Goal: Navigation & Orientation: Find specific page/section

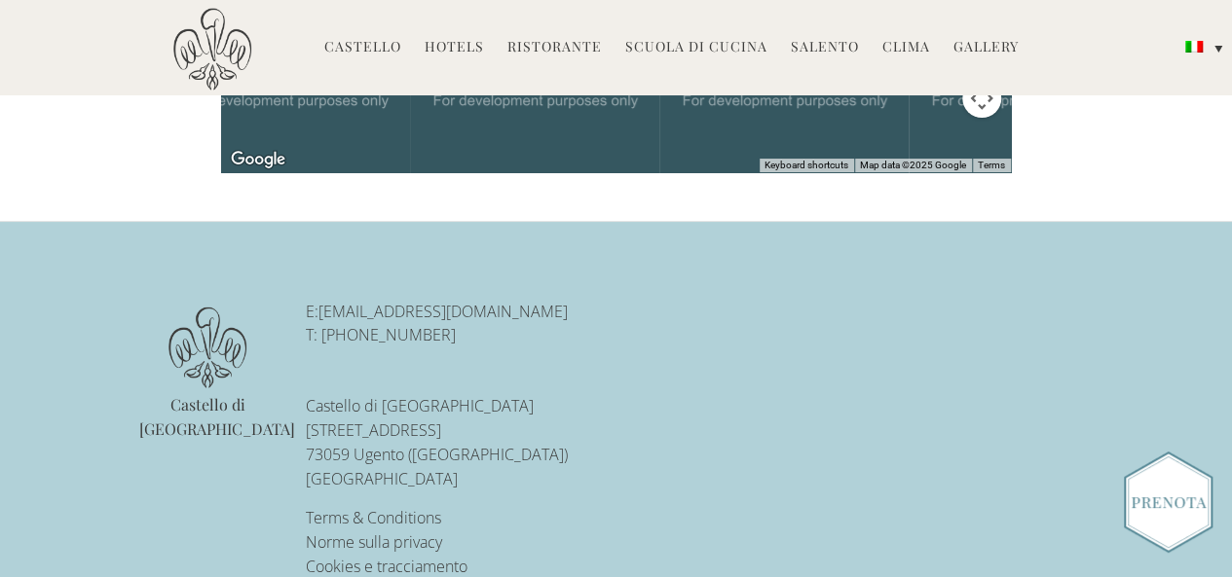
scroll to position [3752, 0]
click at [475, 50] on link "Hotels" at bounding box center [454, 48] width 59 height 22
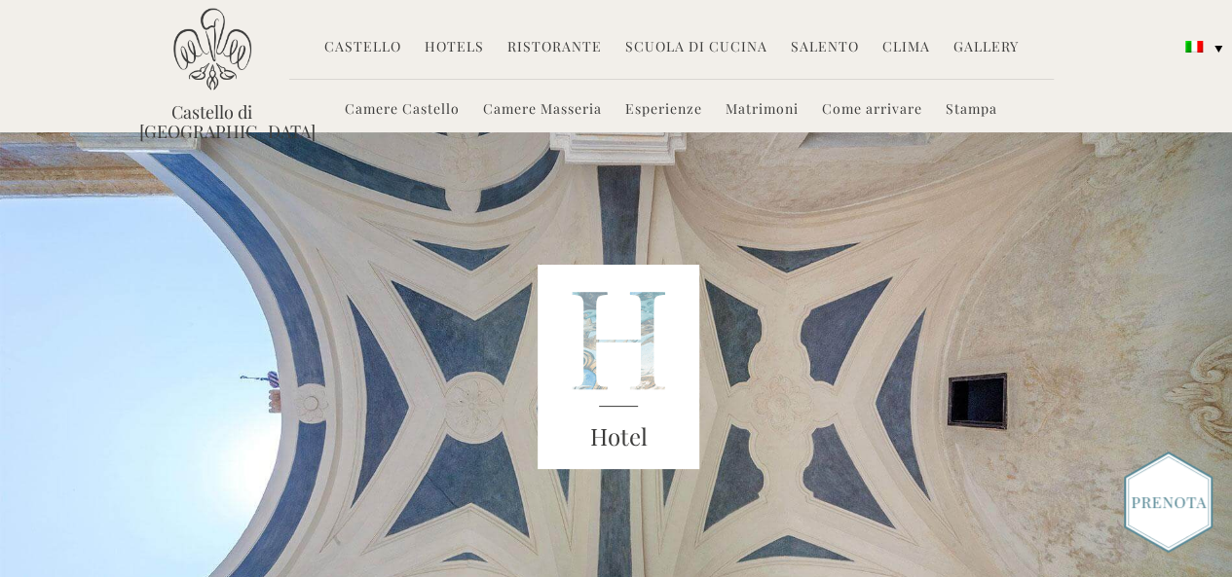
click at [497, 112] on link "Camere Masseria" at bounding box center [542, 110] width 119 height 22
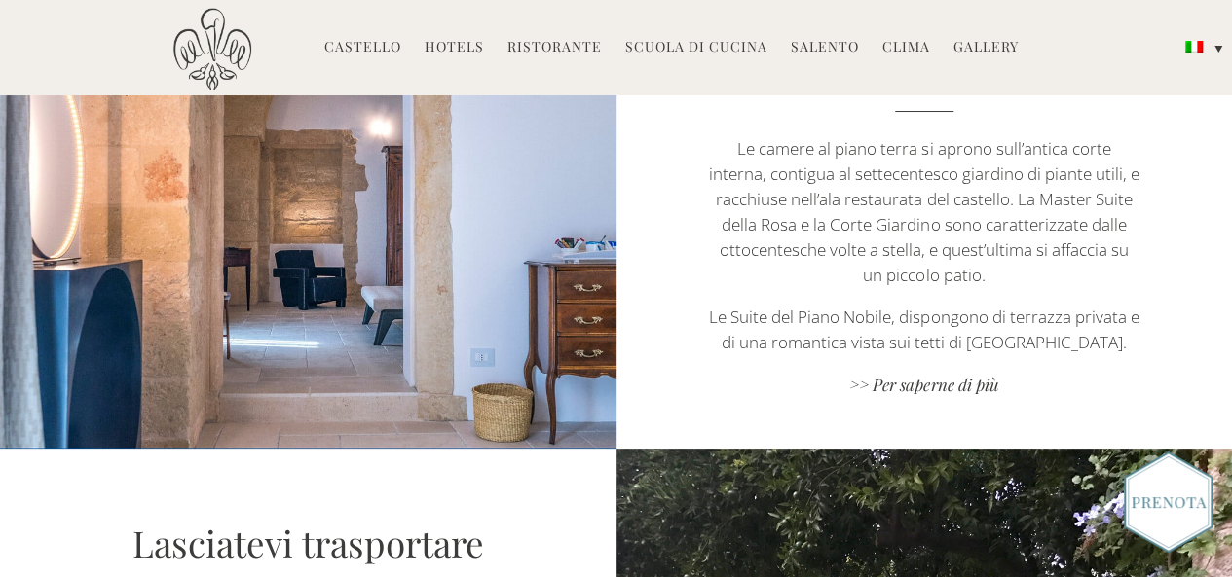
scroll to position [1344, 0]
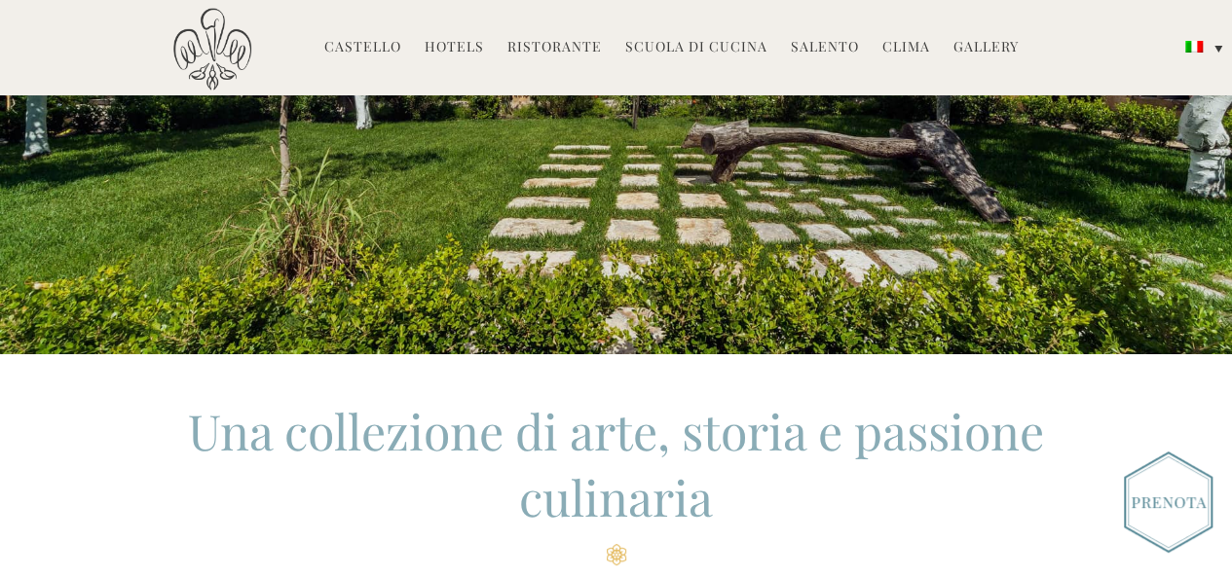
scroll to position [338, 0]
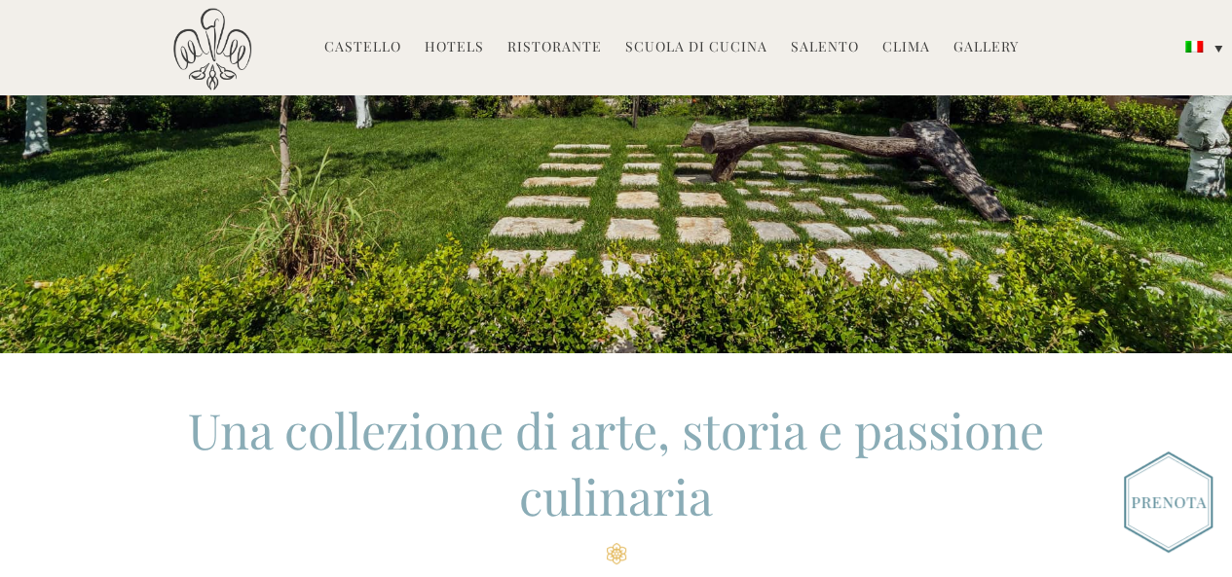
click at [1180, 524] on img at bounding box center [1168, 502] width 89 height 101
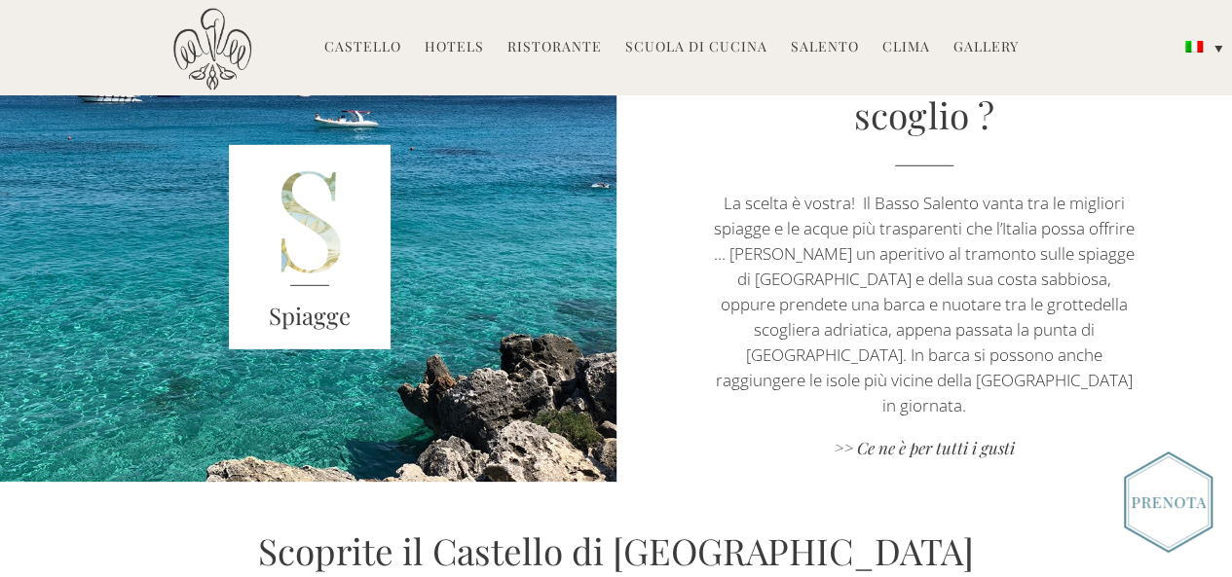
scroll to position [2803, 0]
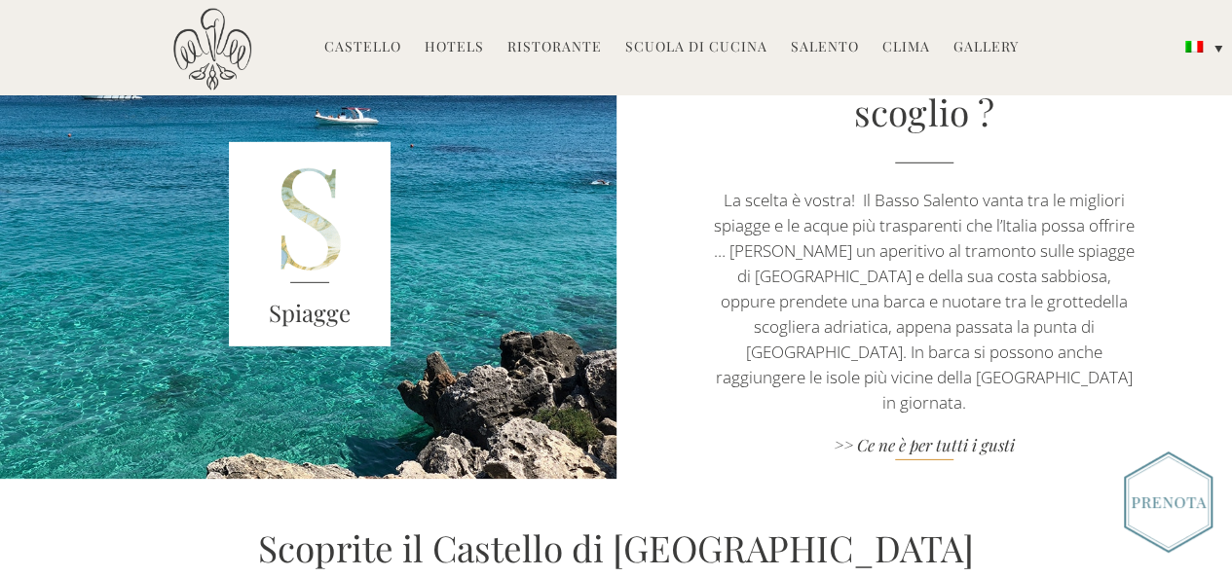
click at [913, 434] on link ">> Ce ne è per tutti i gusti" at bounding box center [923, 447] width 431 height 26
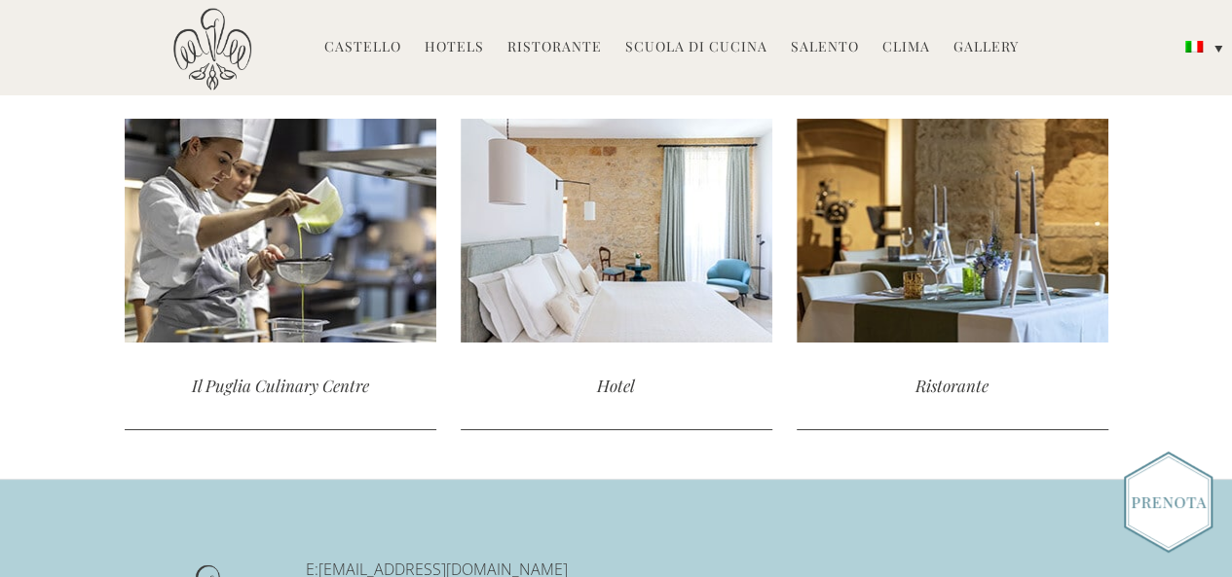
scroll to position [1588, 0]
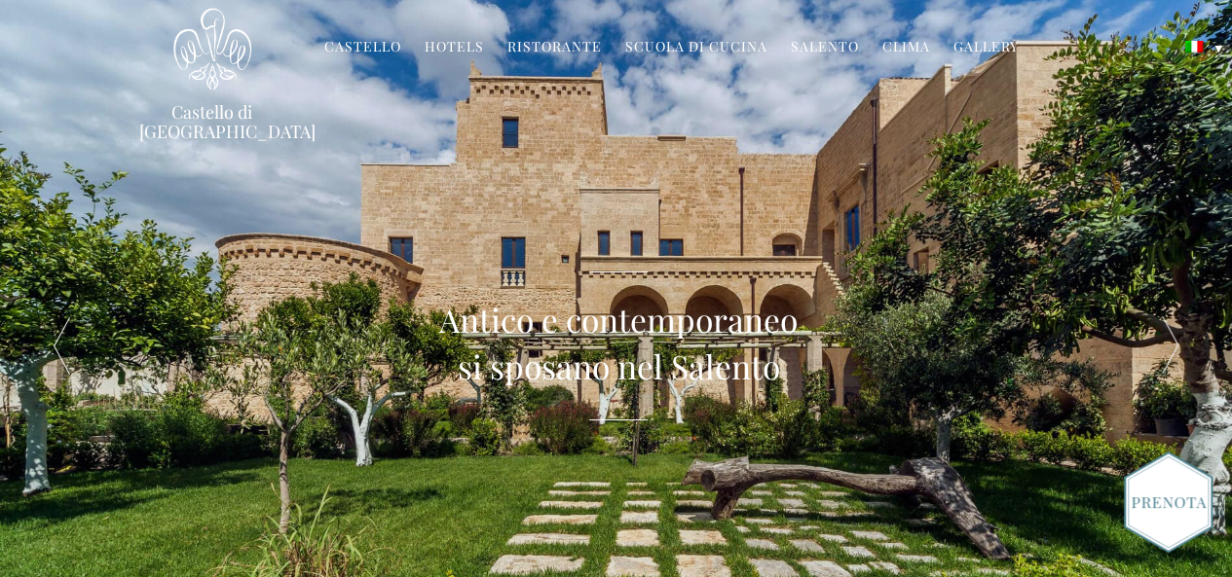
click at [556, 52] on link "Ristorante" at bounding box center [554, 48] width 94 height 22
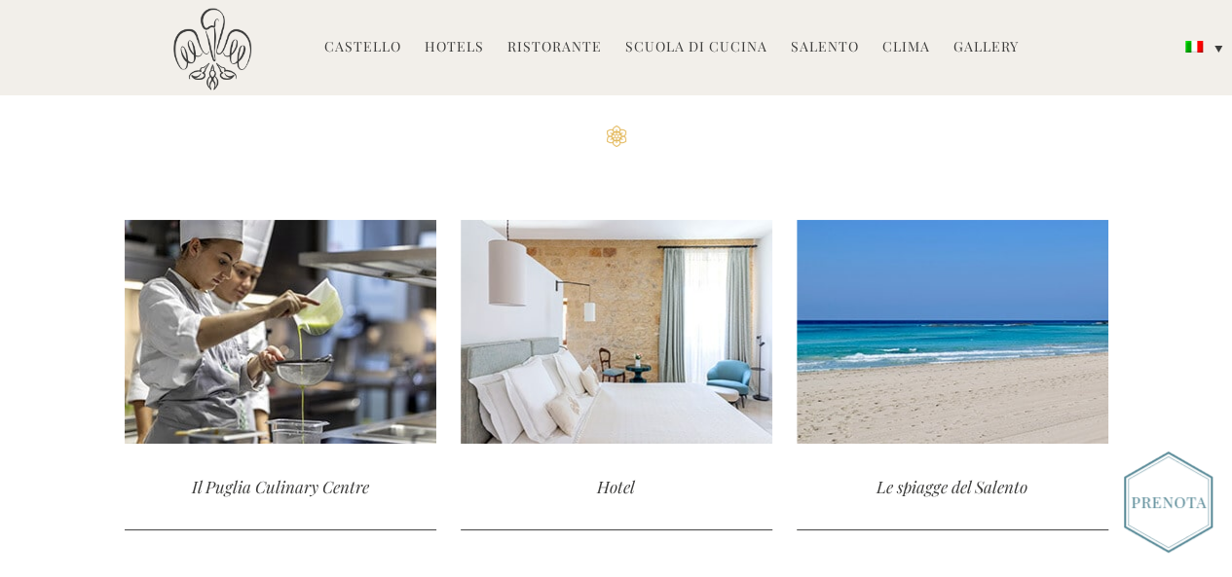
scroll to position [3185, 0]
click at [882, 42] on link "Clima" at bounding box center [906, 48] width 48 height 22
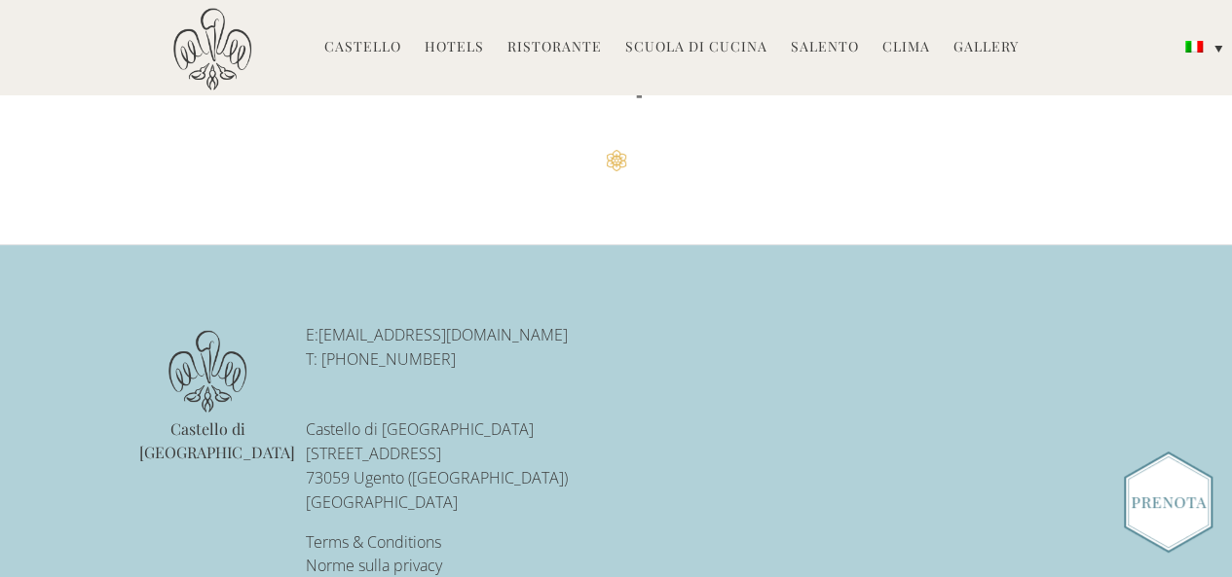
scroll to position [7084, 0]
